Goal: Navigation & Orientation: Find specific page/section

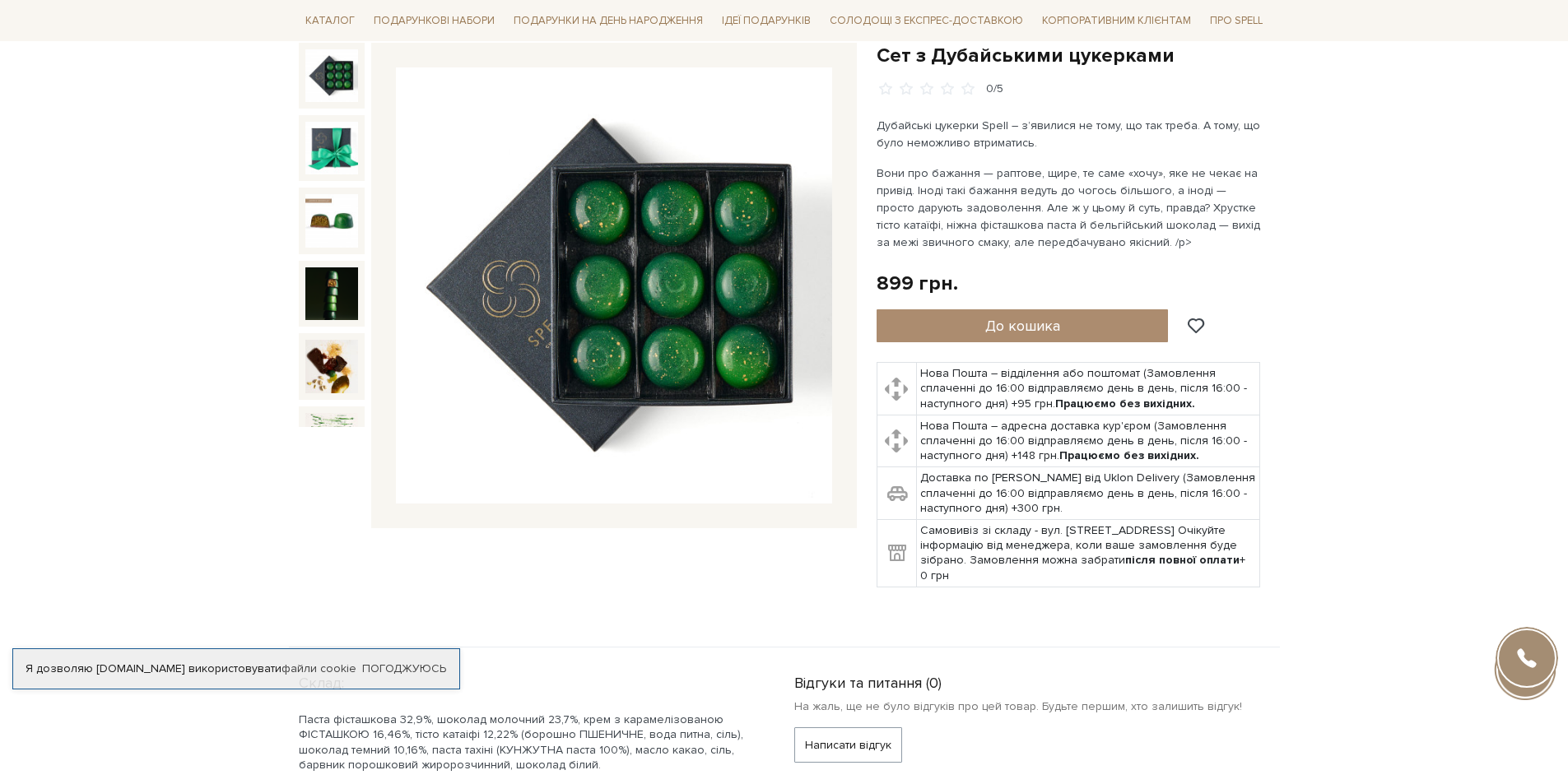
scroll to position [247, 0]
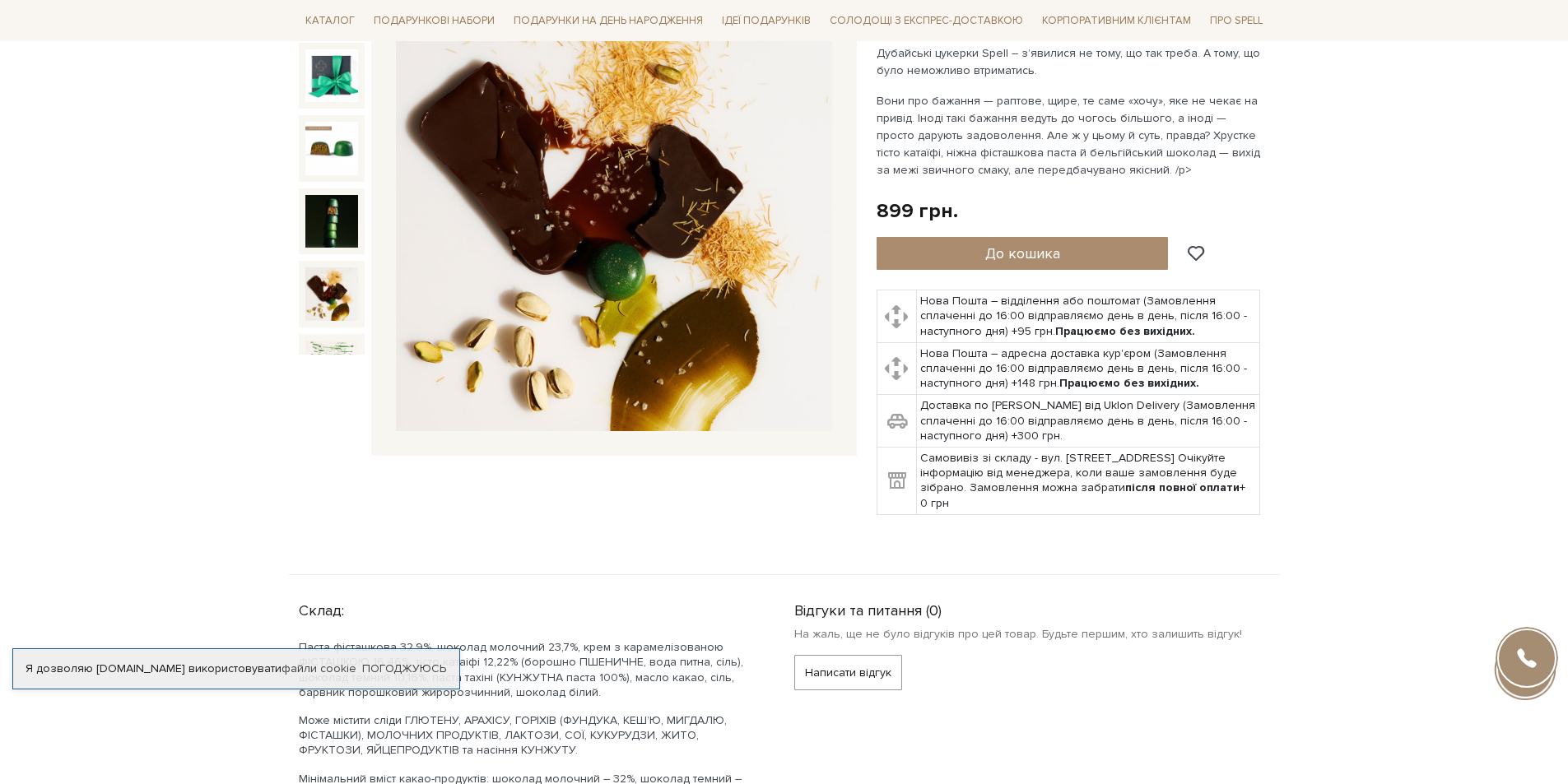
click at [311, 279] on img at bounding box center [332, 293] width 53 height 52
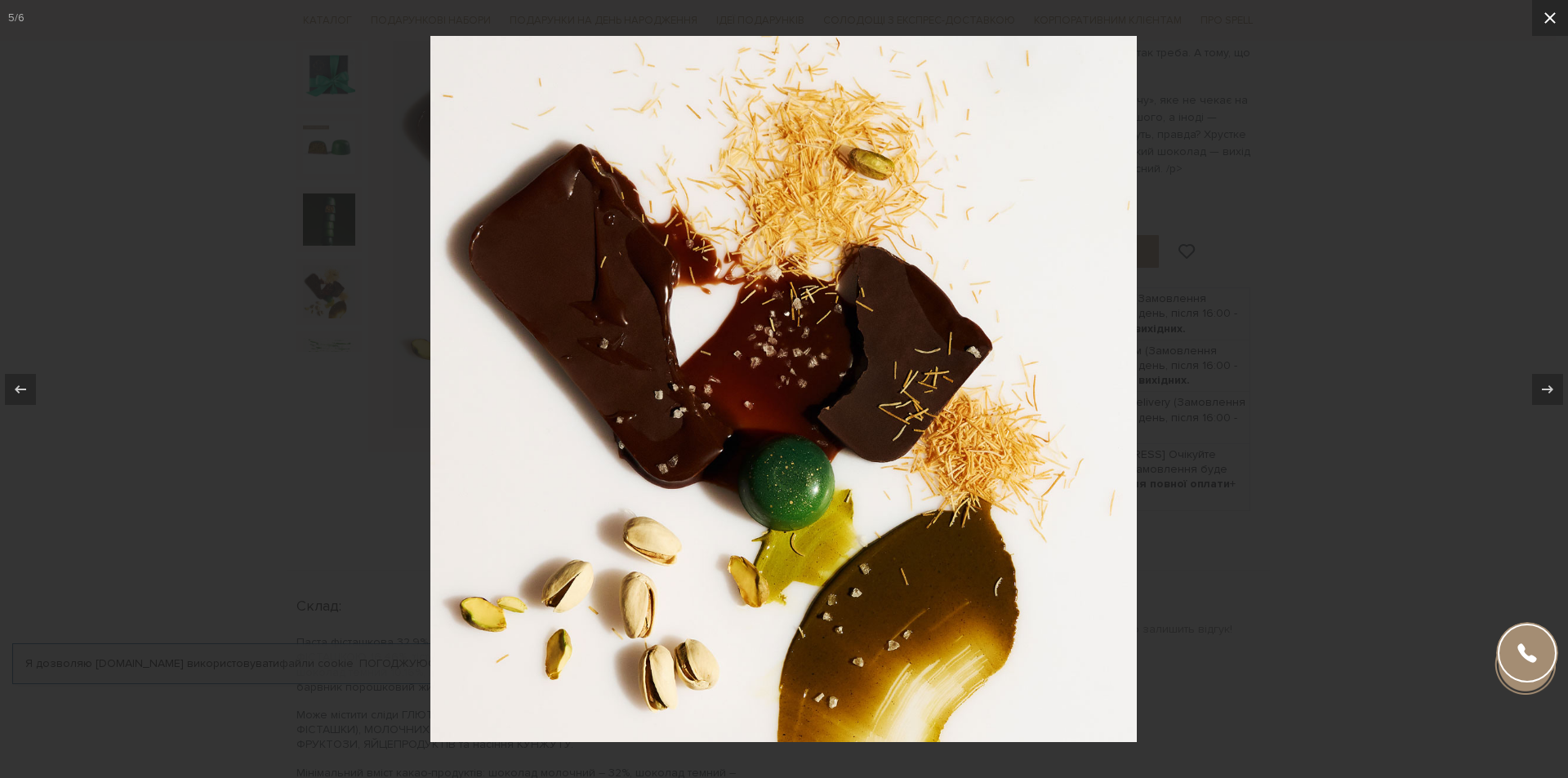
drag, startPoint x: 1553, startPoint y: 25, endPoint x: 1534, endPoint y: 34, distance: 21.0
click at [1552, 24] on icon at bounding box center [1549, 18] width 20 height 20
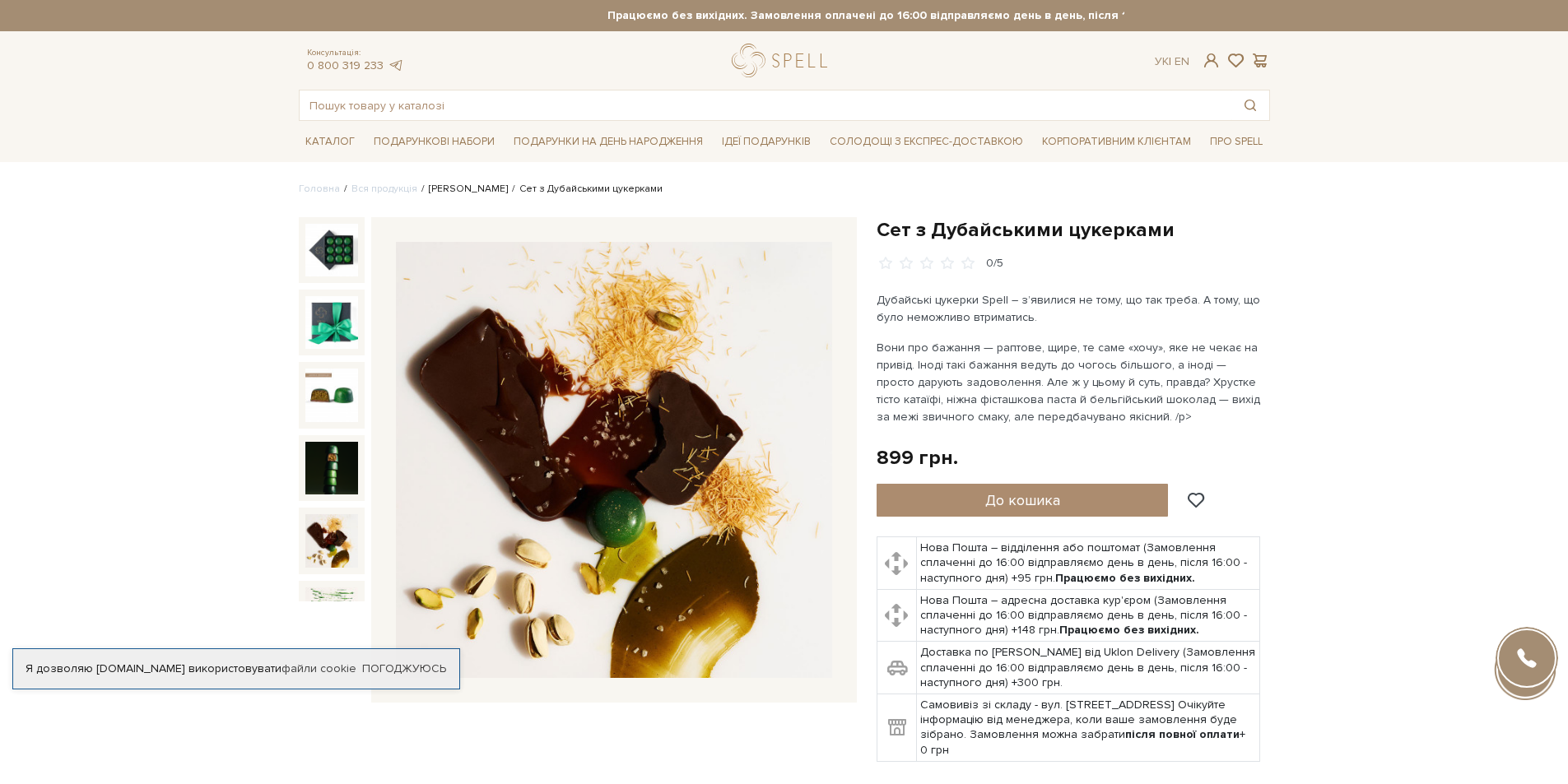
click at [462, 183] on link "[PERSON_NAME]" at bounding box center [468, 188] width 79 height 12
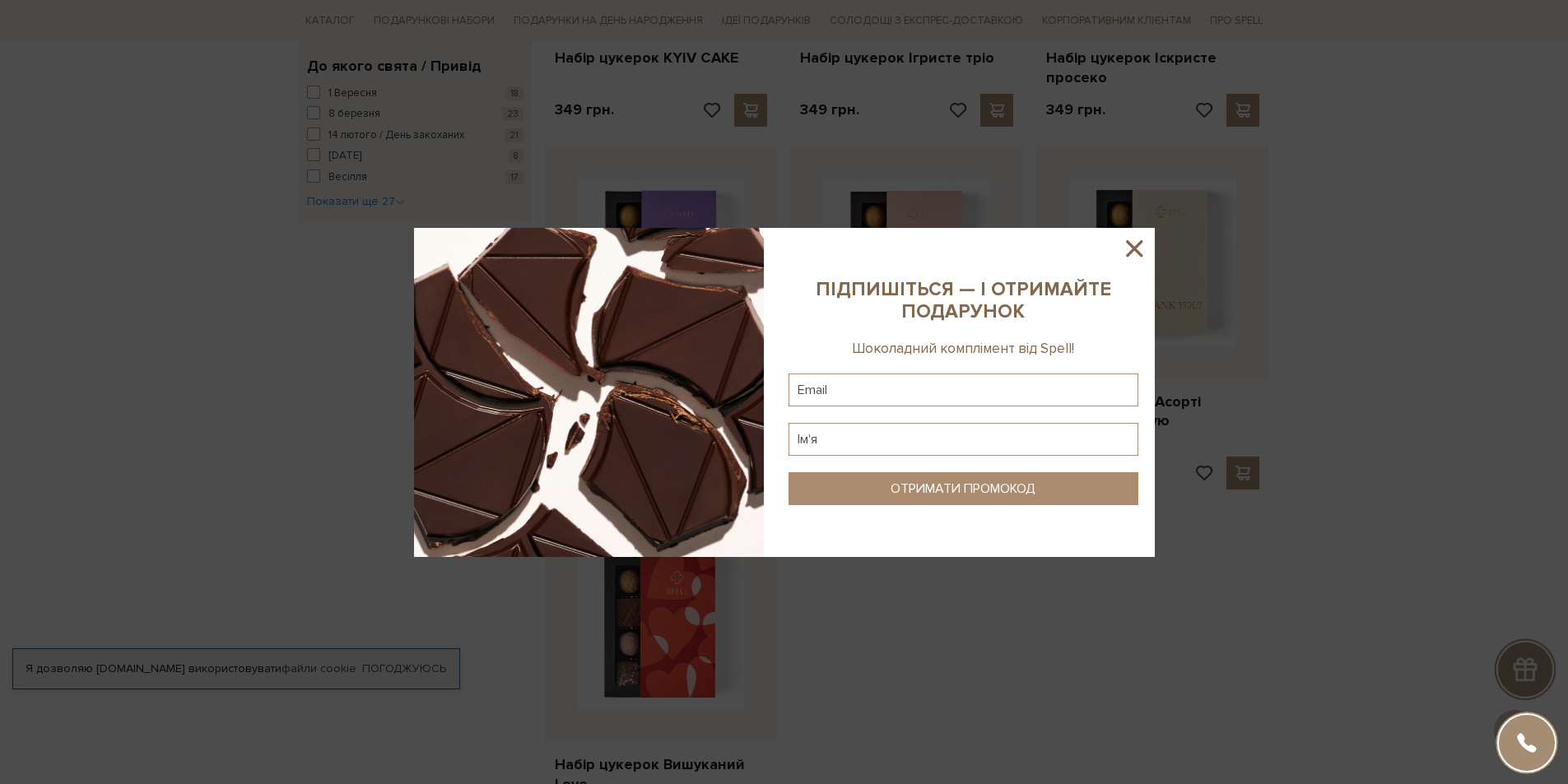
scroll to position [1564, 0]
drag, startPoint x: 1131, startPoint y: 241, endPoint x: 1129, endPoint y: 250, distance: 9.2
click at [1131, 245] on icon at bounding box center [1134, 248] width 28 height 28
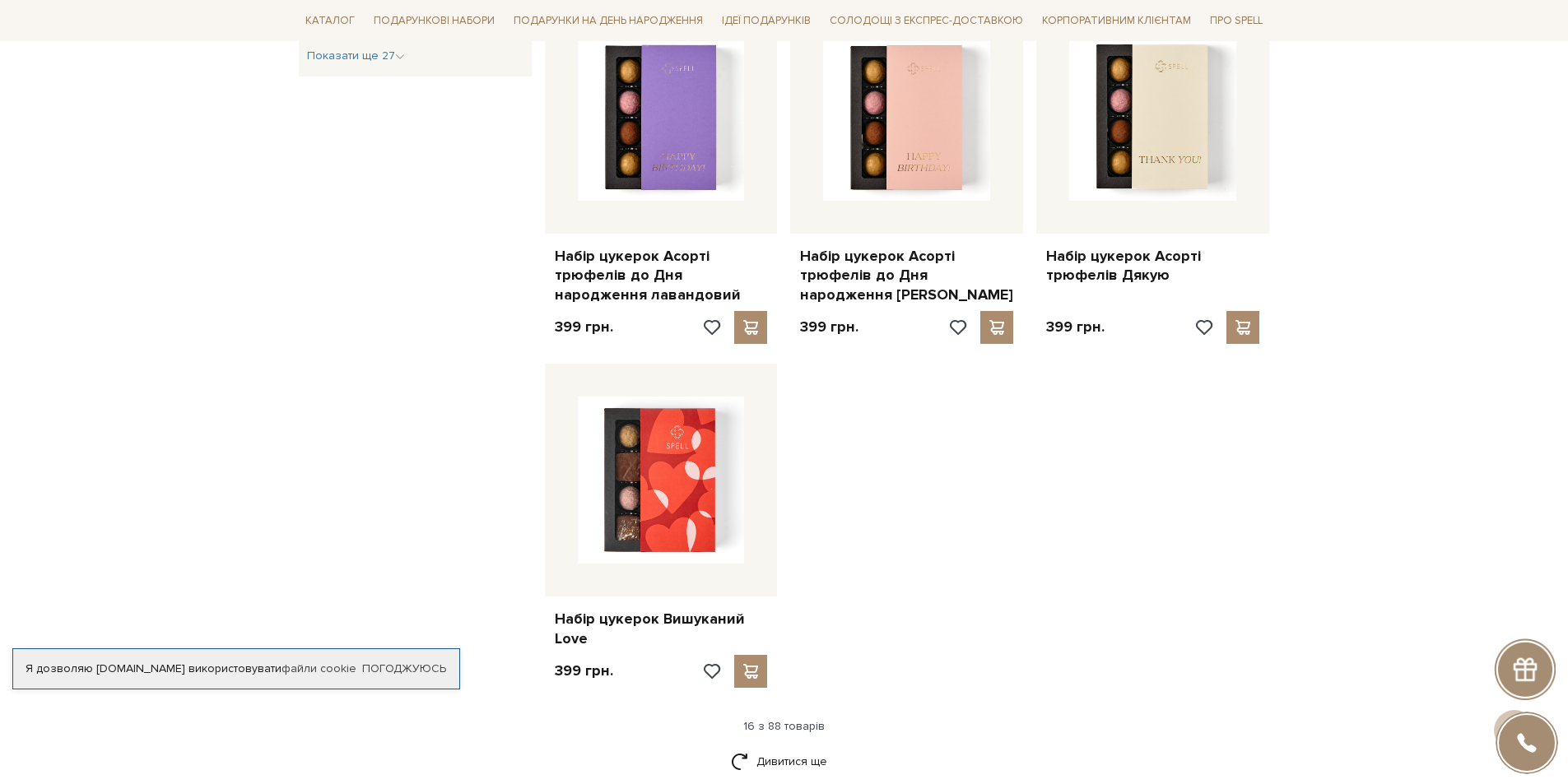
scroll to position [1481, 0]
